Goal: Use online tool/utility: Utilize a website feature to perform a specific function

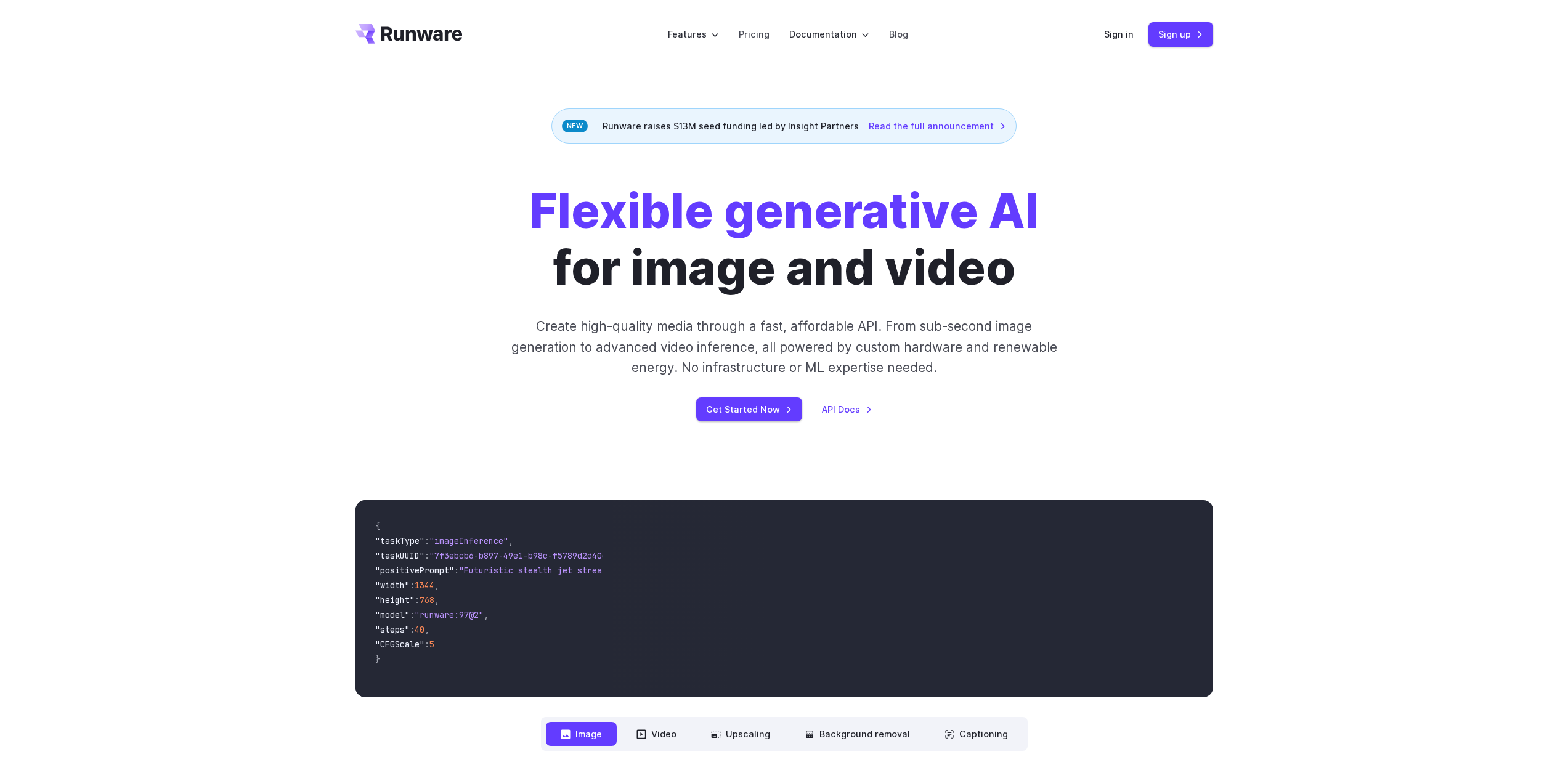
click at [1138, 39] on div "Sign in Sign up" at bounding box center [1159, 34] width 109 height 24
click at [1131, 37] on link "Sign in" at bounding box center [1119, 34] width 30 height 14
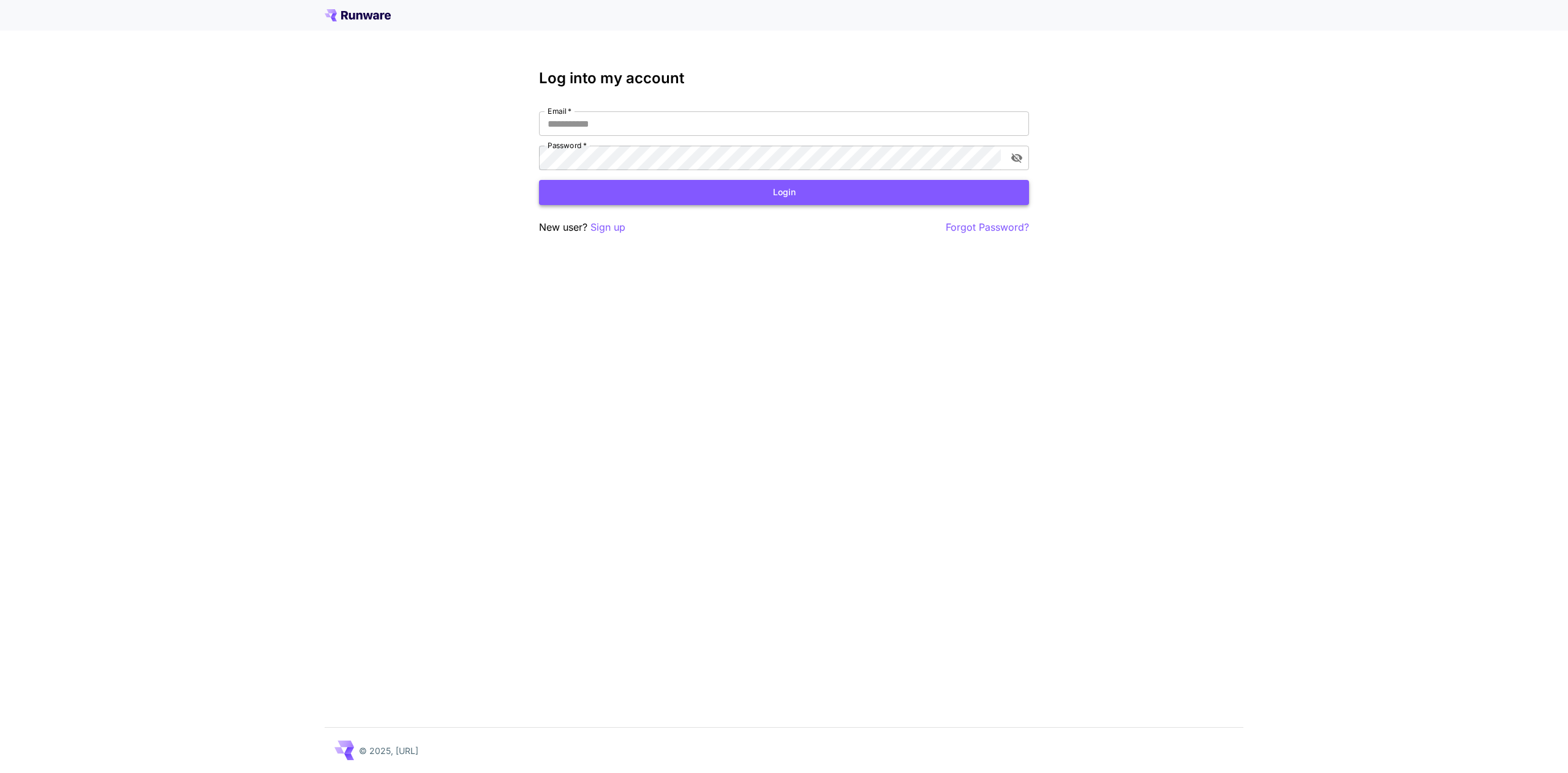
type input "**********"
click at [813, 190] on button "Login" at bounding box center [784, 193] width 490 height 25
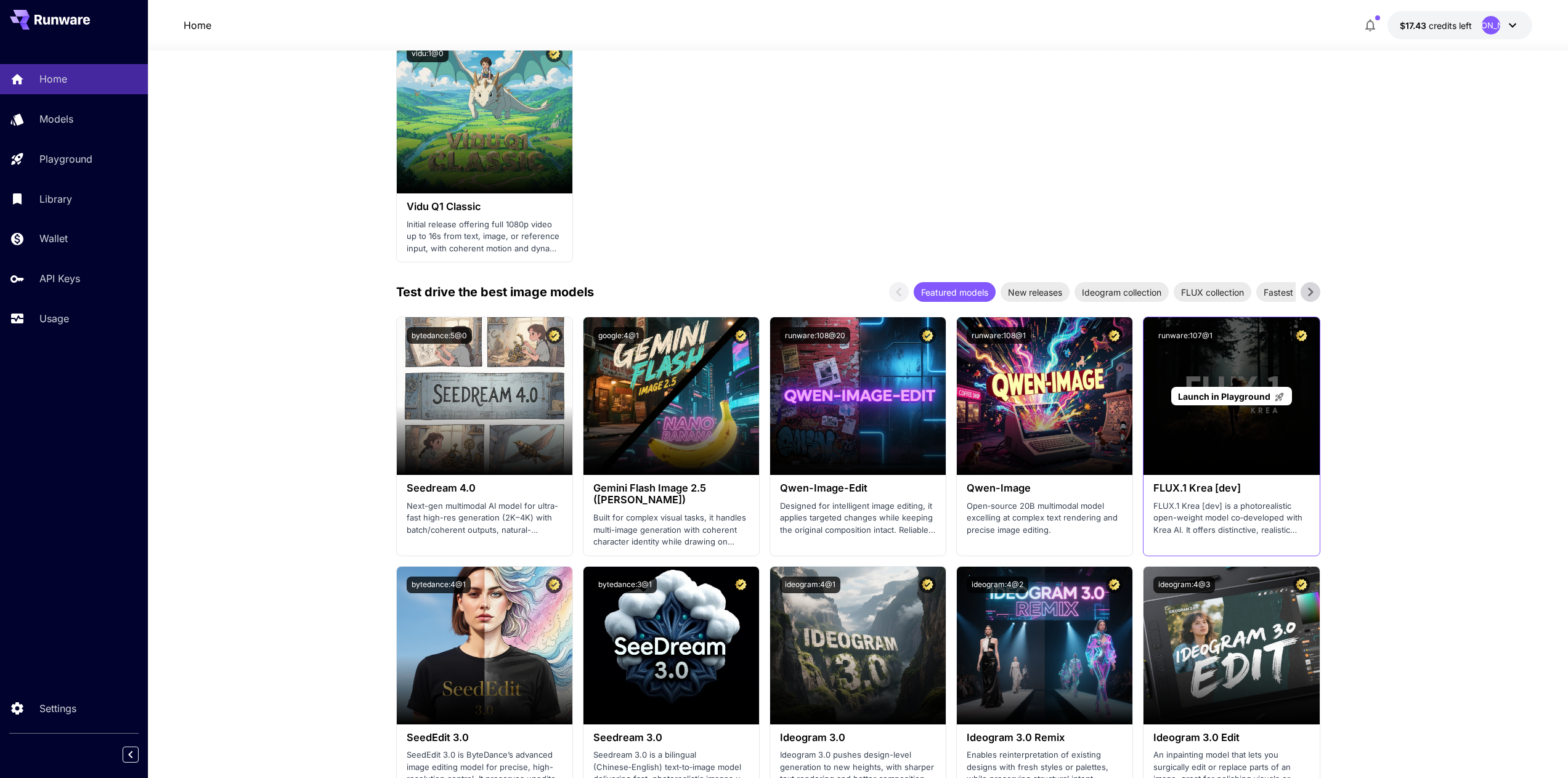
scroll to position [1331, 0]
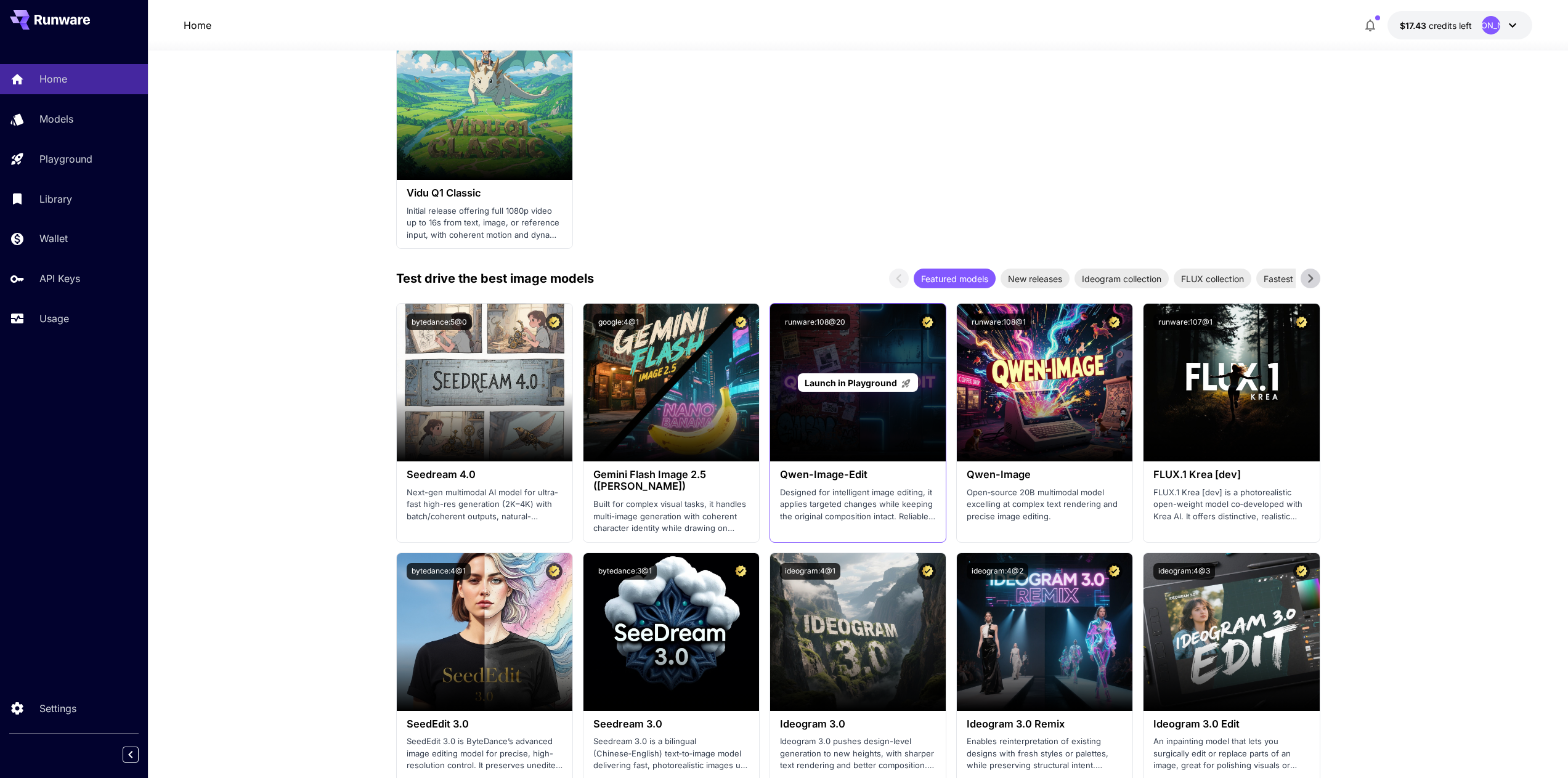
click at [860, 374] on div "Launch in Playground" at bounding box center [858, 383] width 120 height 19
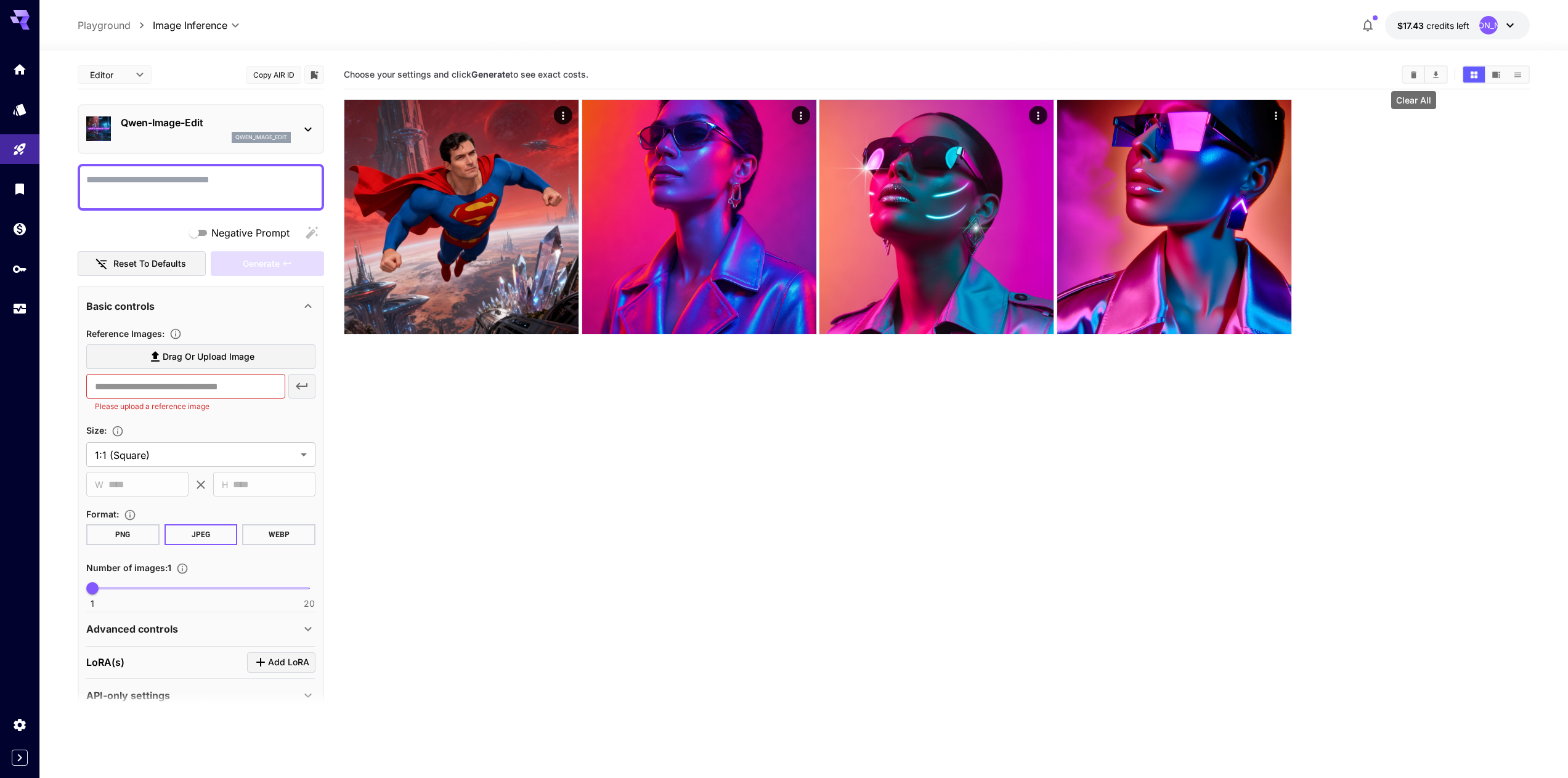
click at [1423, 79] on button "Clear All" at bounding box center [1414, 74] width 22 height 16
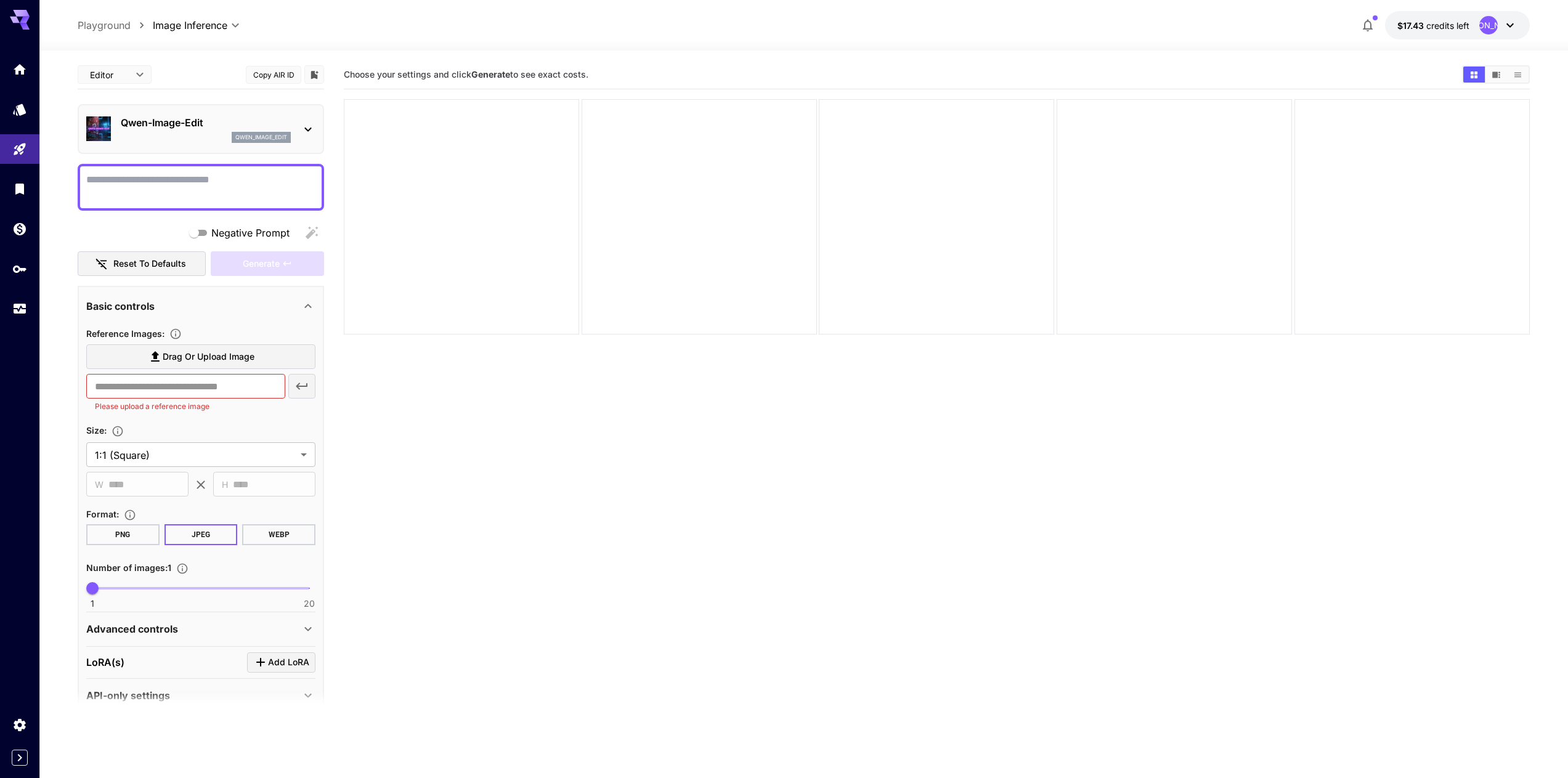
click at [221, 186] on textarea "Negative Prompt" at bounding box center [201, 187] width 229 height 30
click at [226, 354] on span "Drag or upload image" at bounding box center [208, 357] width 92 height 15
click at [0, 0] on input "Drag or upload image" at bounding box center [0, 0] width 0 height 0
click at [162, 197] on textarea "Negative Prompt" at bounding box center [201, 187] width 229 height 30
click at [165, 194] on textarea "Negative Prompt" at bounding box center [201, 187] width 229 height 30
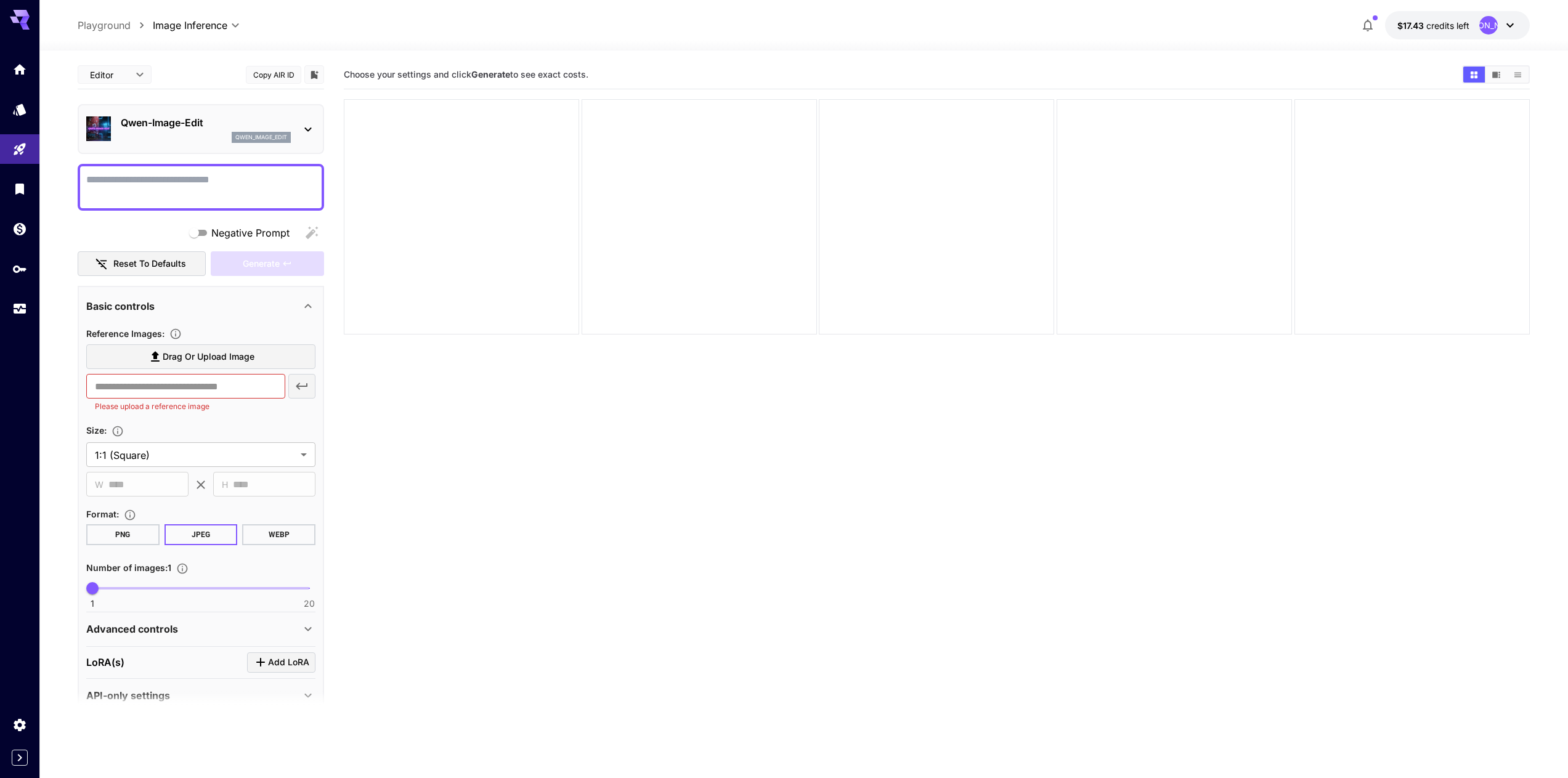
paste textarea "*"
type textarea "*"
click at [136, 390] on input "text" at bounding box center [186, 386] width 199 height 25
click at [169, 355] on span "Drag or upload image" at bounding box center [208, 357] width 92 height 15
click at [0, 0] on input "Drag or upload image" at bounding box center [0, 0] width 0 height 0
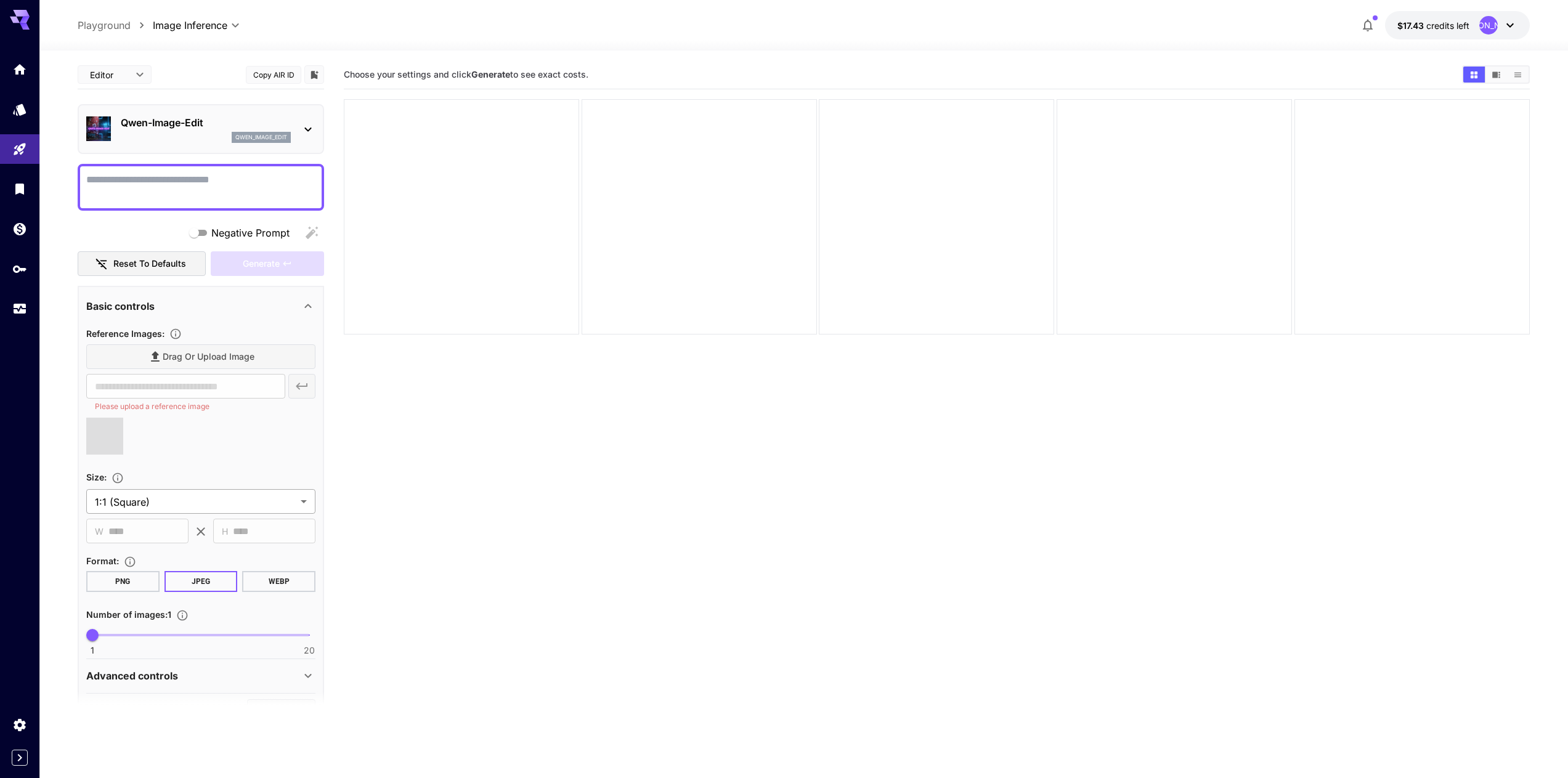
type input "**********"
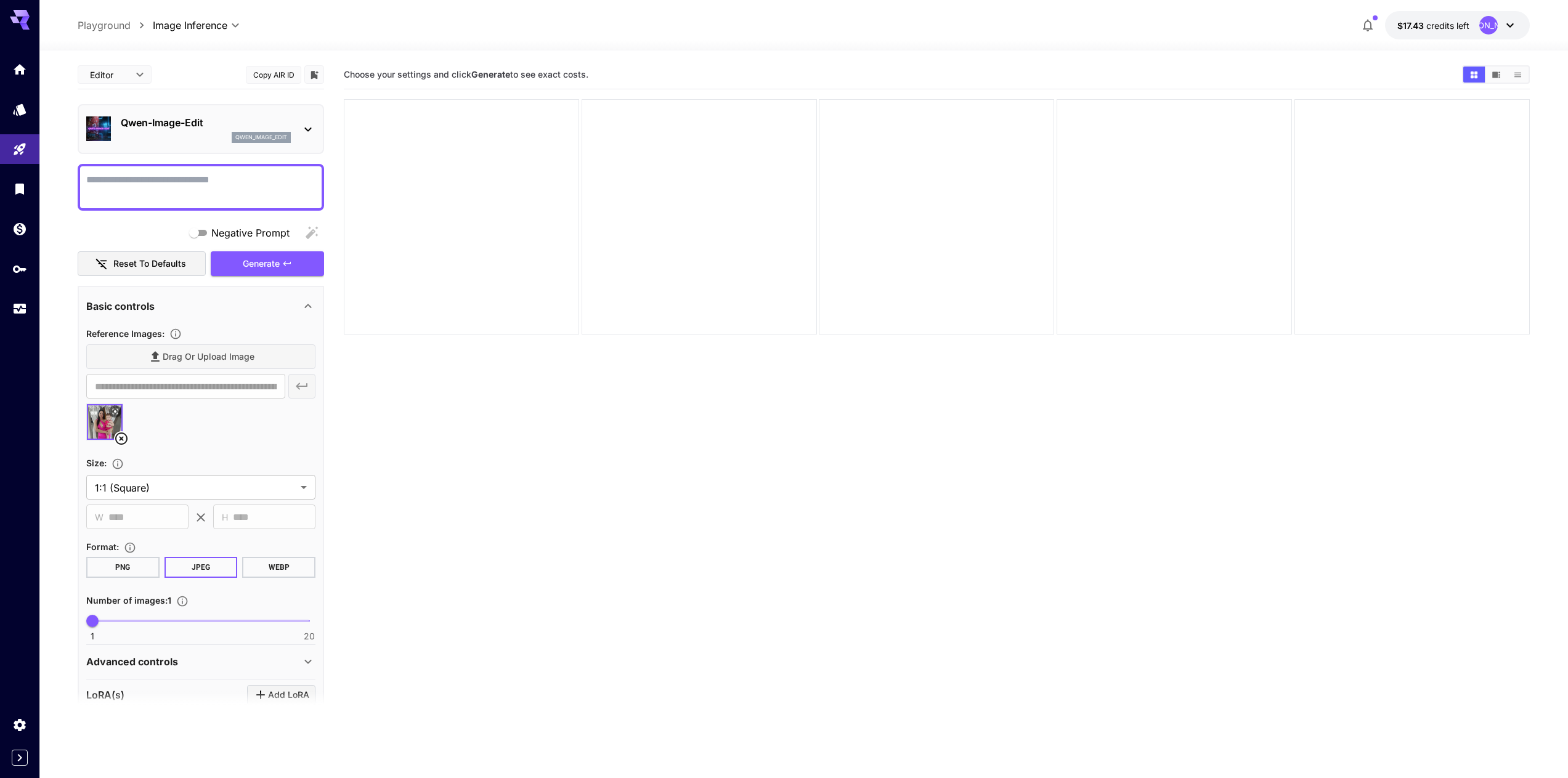
click at [191, 358] on div "Drag or upload image" at bounding box center [201, 357] width 229 height 25
click at [214, 352] on div "Drag or upload image" at bounding box center [201, 357] width 229 height 25
click at [194, 434] on div at bounding box center [201, 427] width 229 height 47
click at [225, 361] on div "Drag or upload image" at bounding box center [201, 357] width 229 height 25
click at [203, 358] on div "Drag or upload image" at bounding box center [201, 357] width 229 height 25
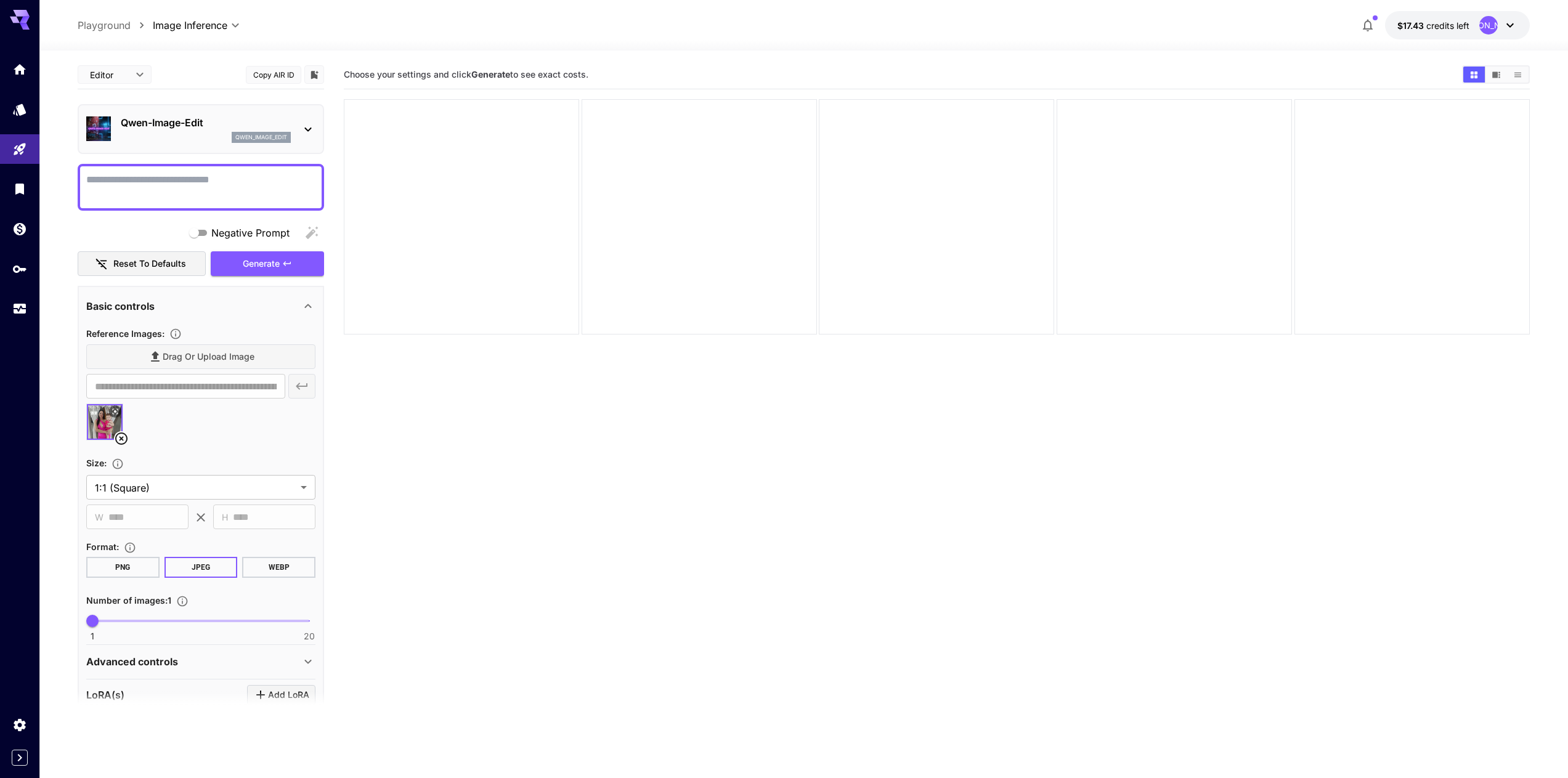
click at [203, 358] on div "Drag or upload image" at bounding box center [201, 357] width 229 height 25
click at [213, 181] on textarea "Negative Prompt" at bounding box center [201, 187] width 229 height 30
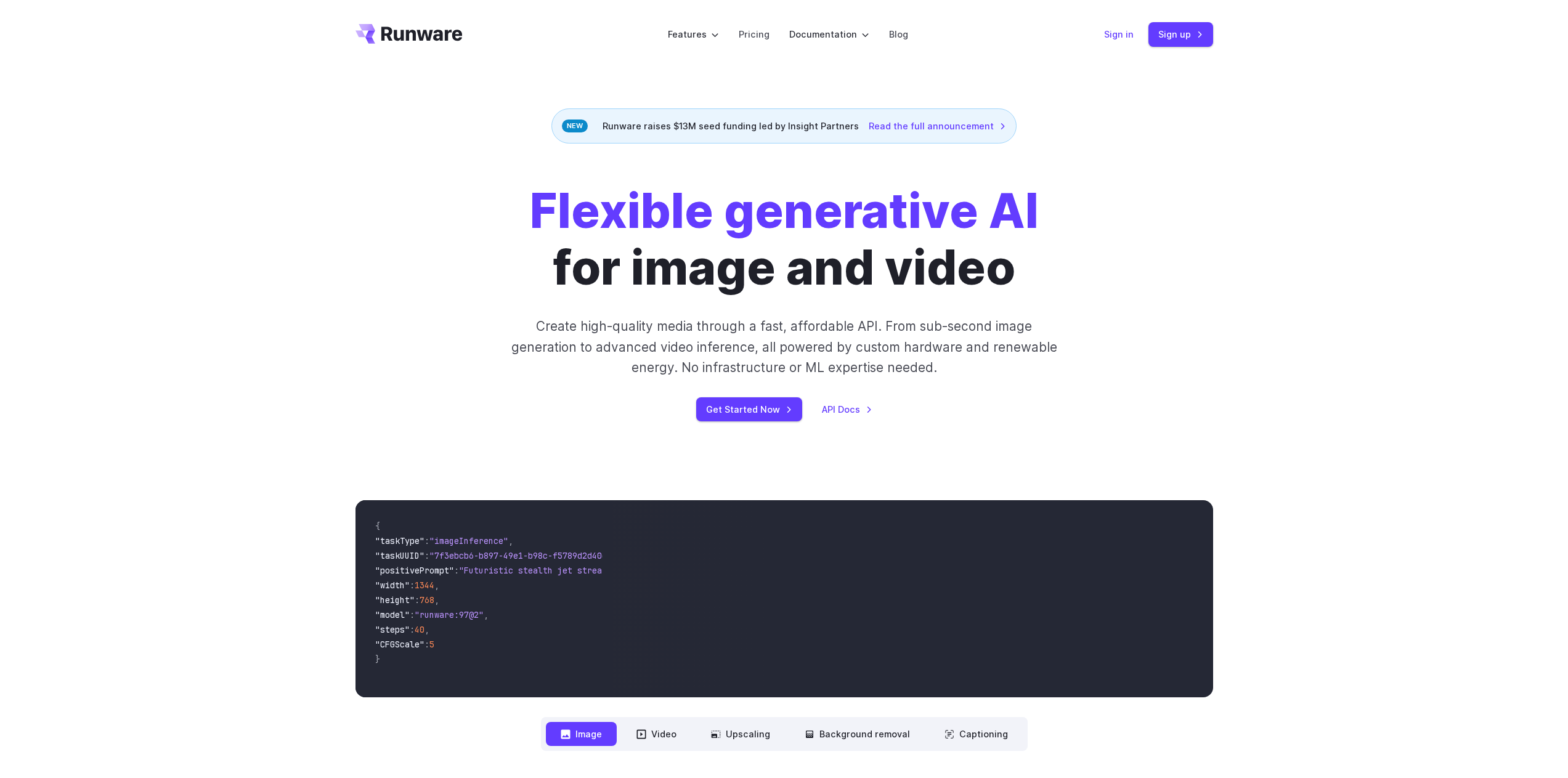
click at [1129, 32] on link "Sign in" at bounding box center [1119, 34] width 30 height 14
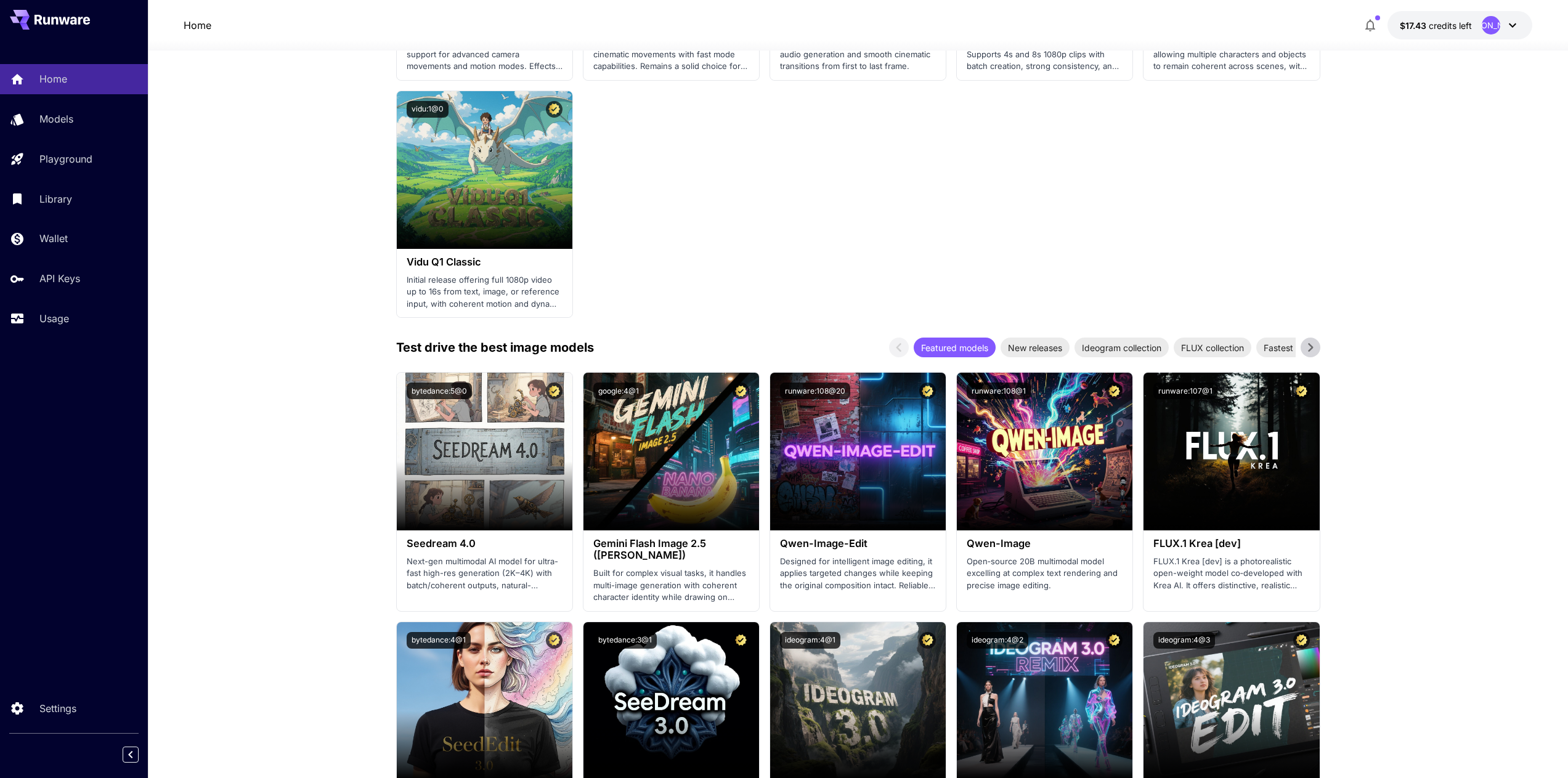
scroll to position [1183, 0]
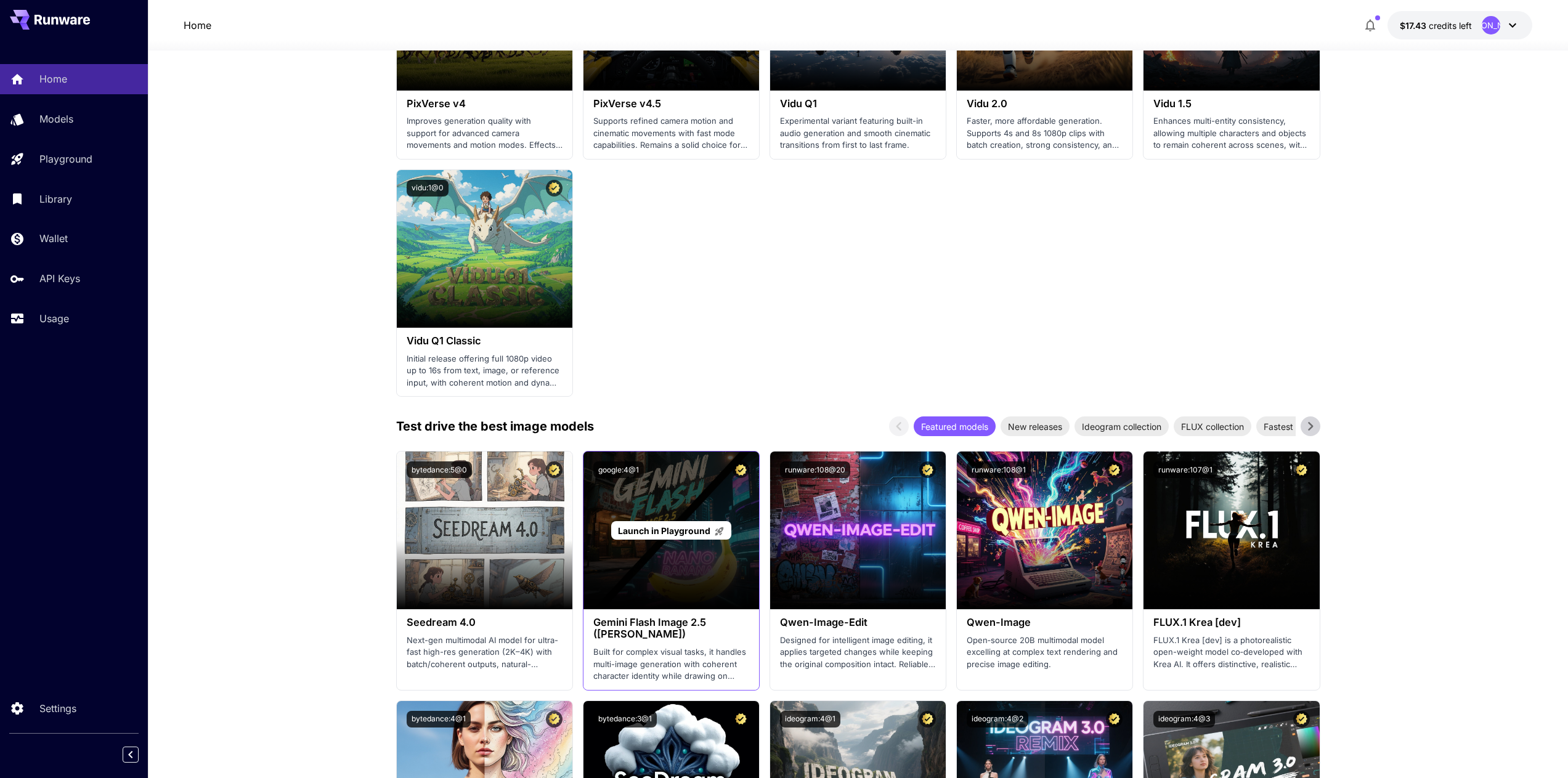
click at [669, 528] on span "Launch in Playground" at bounding box center [665, 531] width 92 height 11
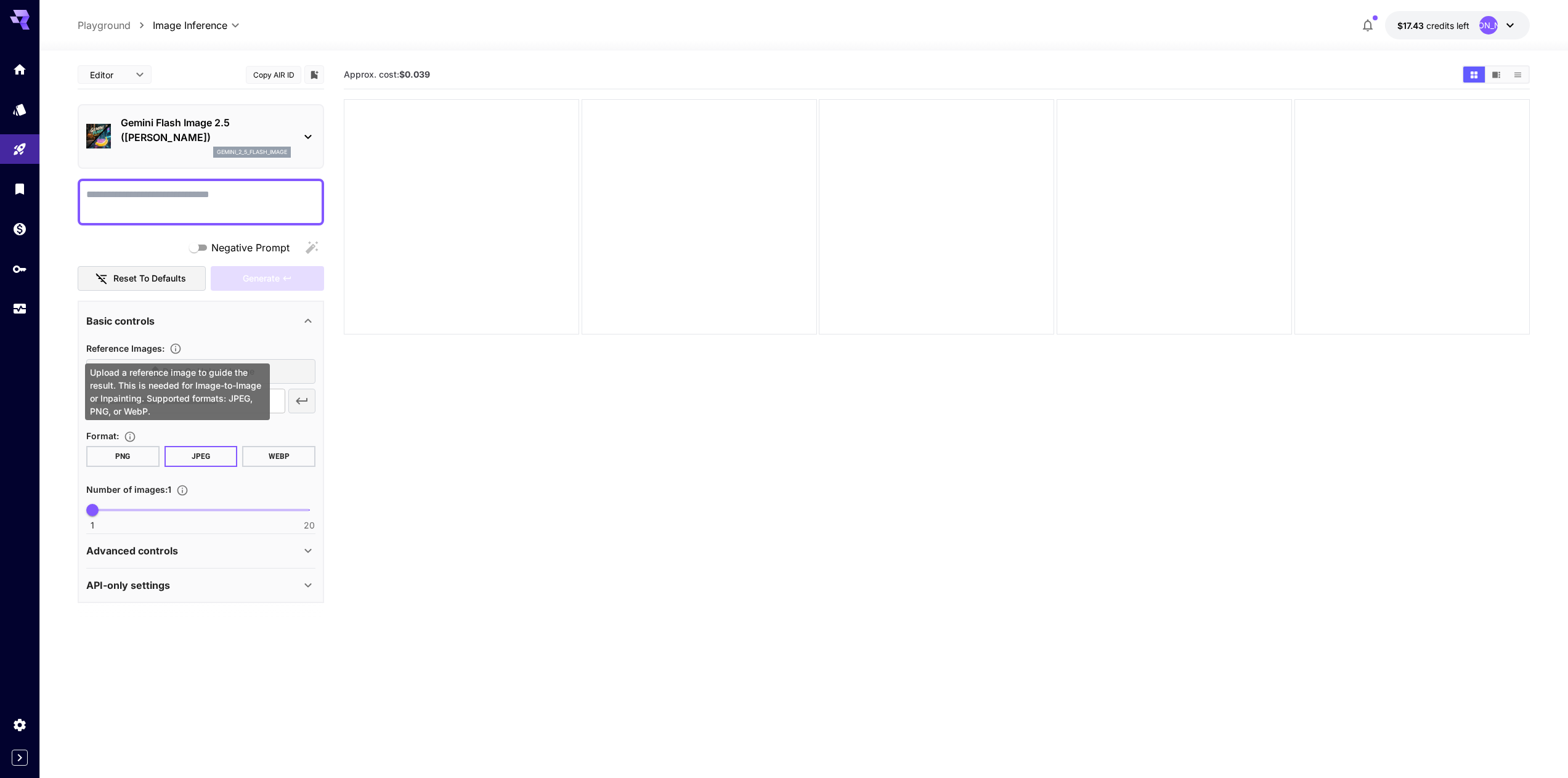
click at [181, 386] on div "Upload a reference image to guide the result. This is needed for Image-to-Image…" at bounding box center [177, 392] width 185 height 56
click at [286, 369] on label "Drag or upload image" at bounding box center [201, 372] width 229 height 25
click at [0, 0] on input "Drag or upload image" at bounding box center [0, 0] width 0 height 0
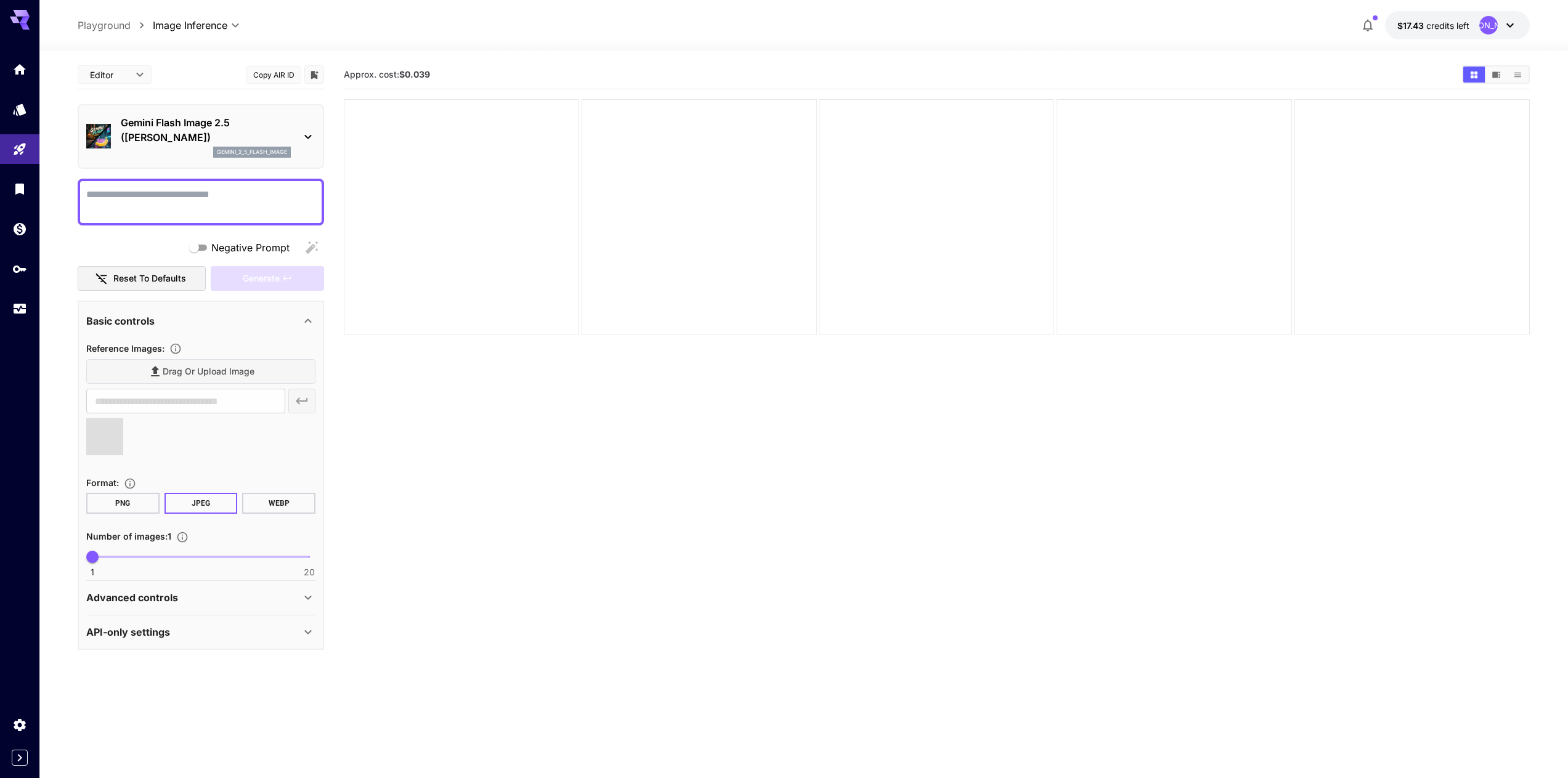
type input "**********"
click at [194, 182] on div at bounding box center [201, 202] width 246 height 47
click at [207, 203] on textarea "Negative Prompt" at bounding box center [201, 202] width 229 height 30
paste textarea "**********"
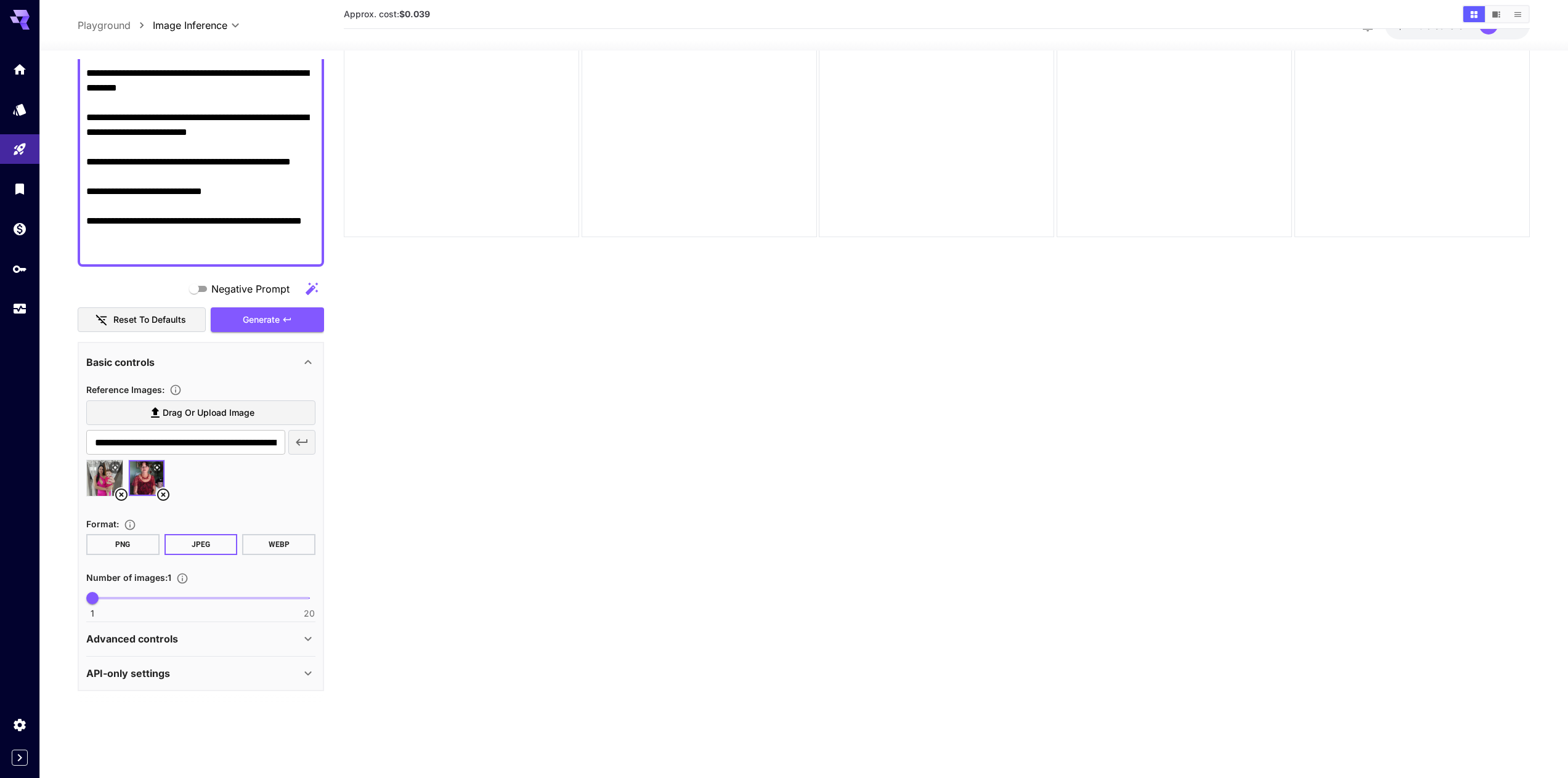
scroll to position [166, 0]
type textarea "**********"
click at [292, 316] on icon "button" at bounding box center [287, 319] width 10 height 10
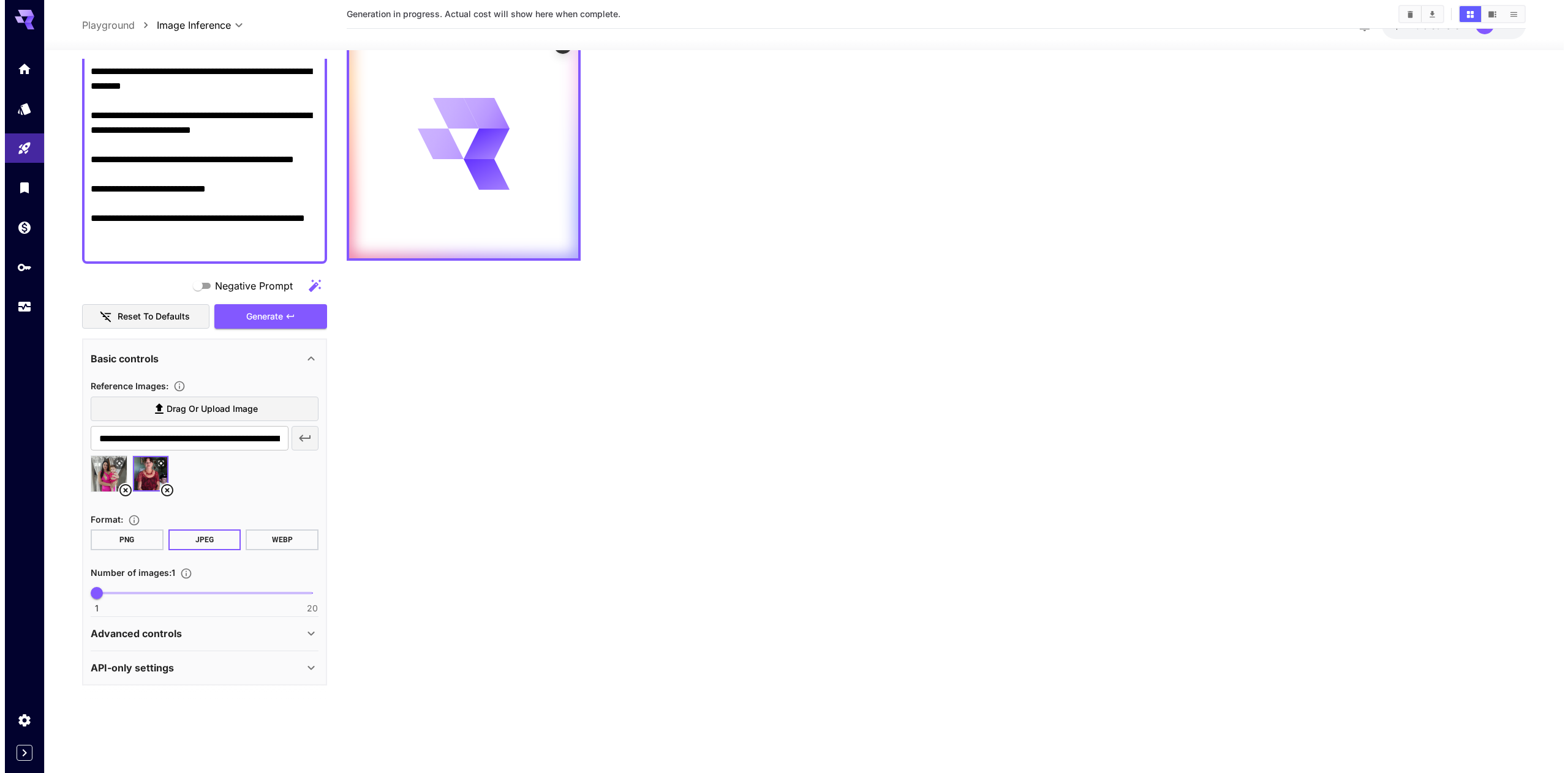
scroll to position [0, 0]
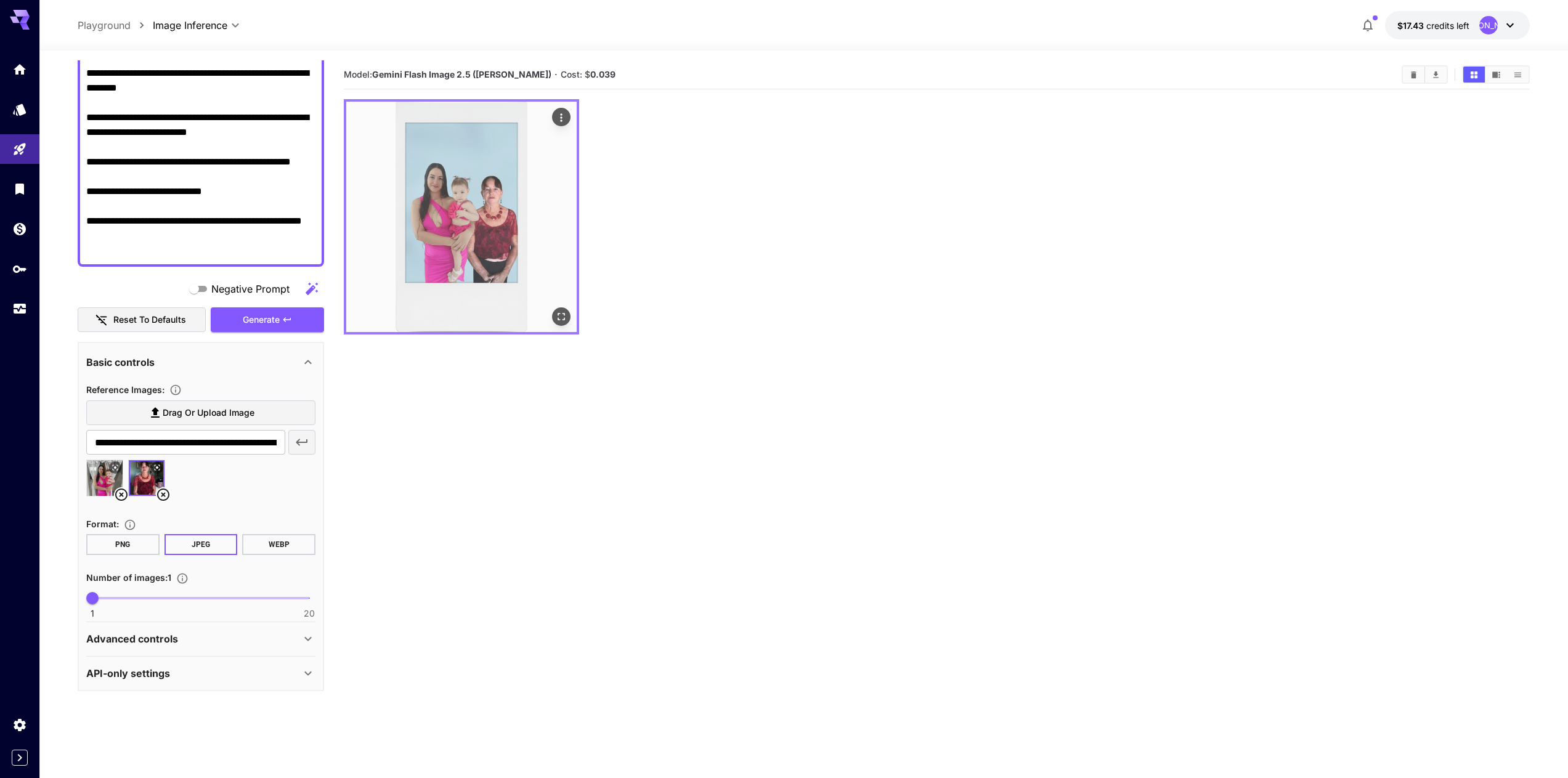
click at [486, 227] on img at bounding box center [462, 217] width 231 height 231
click at [564, 122] on icon "Actions" at bounding box center [561, 117] width 12 height 12
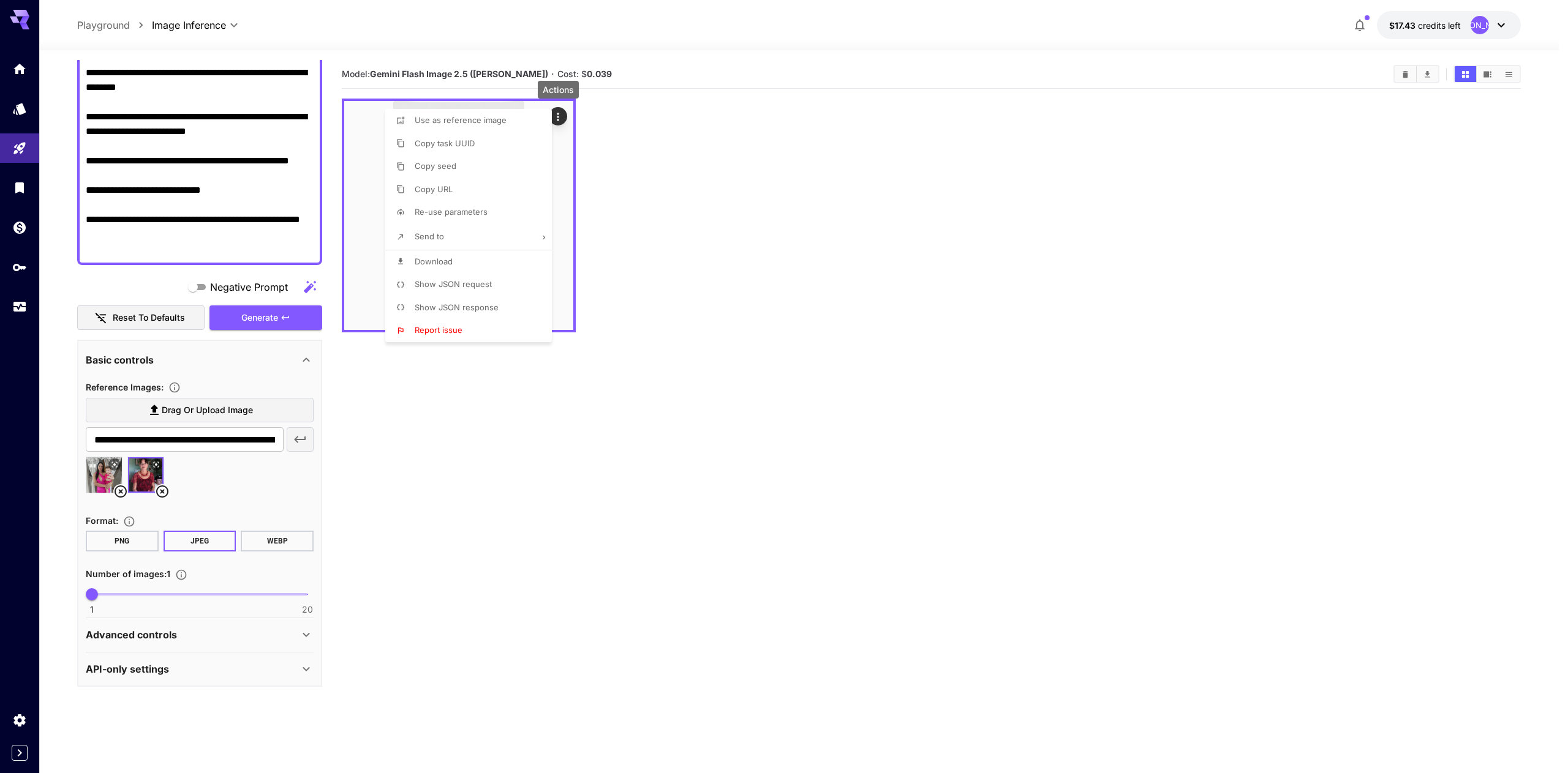
click at [432, 254] on li "Download" at bounding box center [472, 262] width 174 height 23
